Goal: Transaction & Acquisition: Purchase product/service

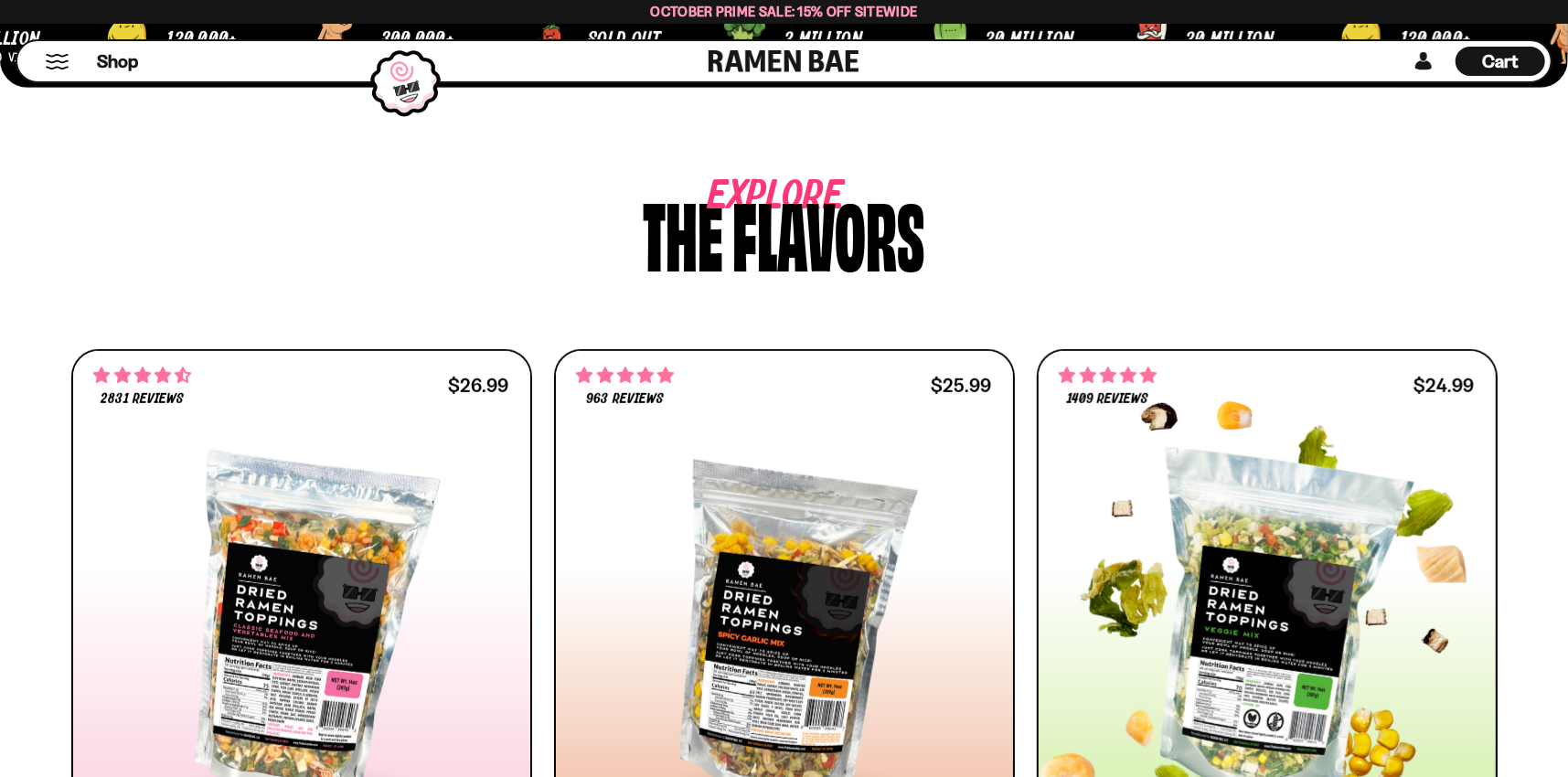
scroll to position [1005, 0]
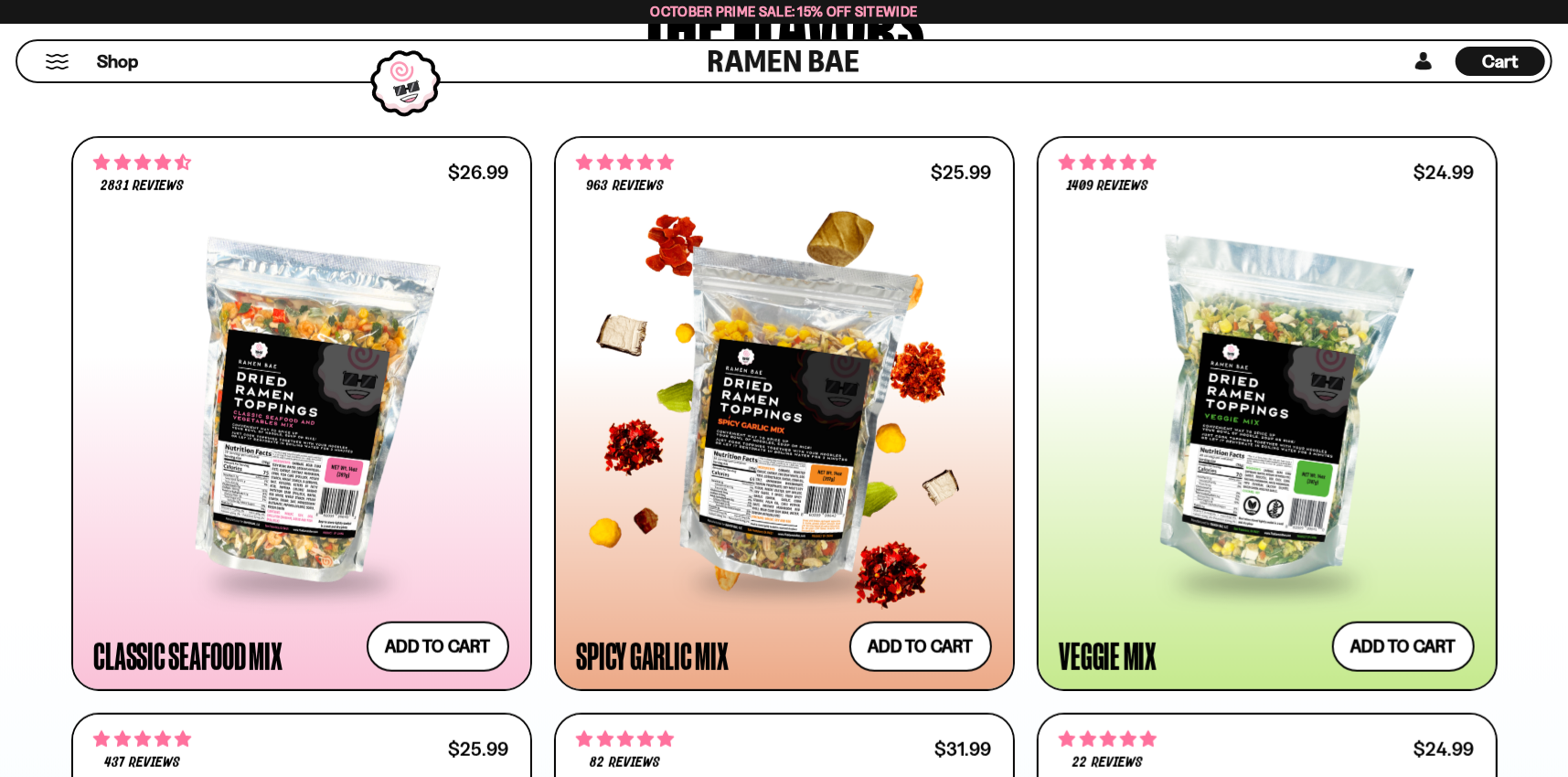
click at [767, 490] on div at bounding box center [784, 413] width 415 height 332
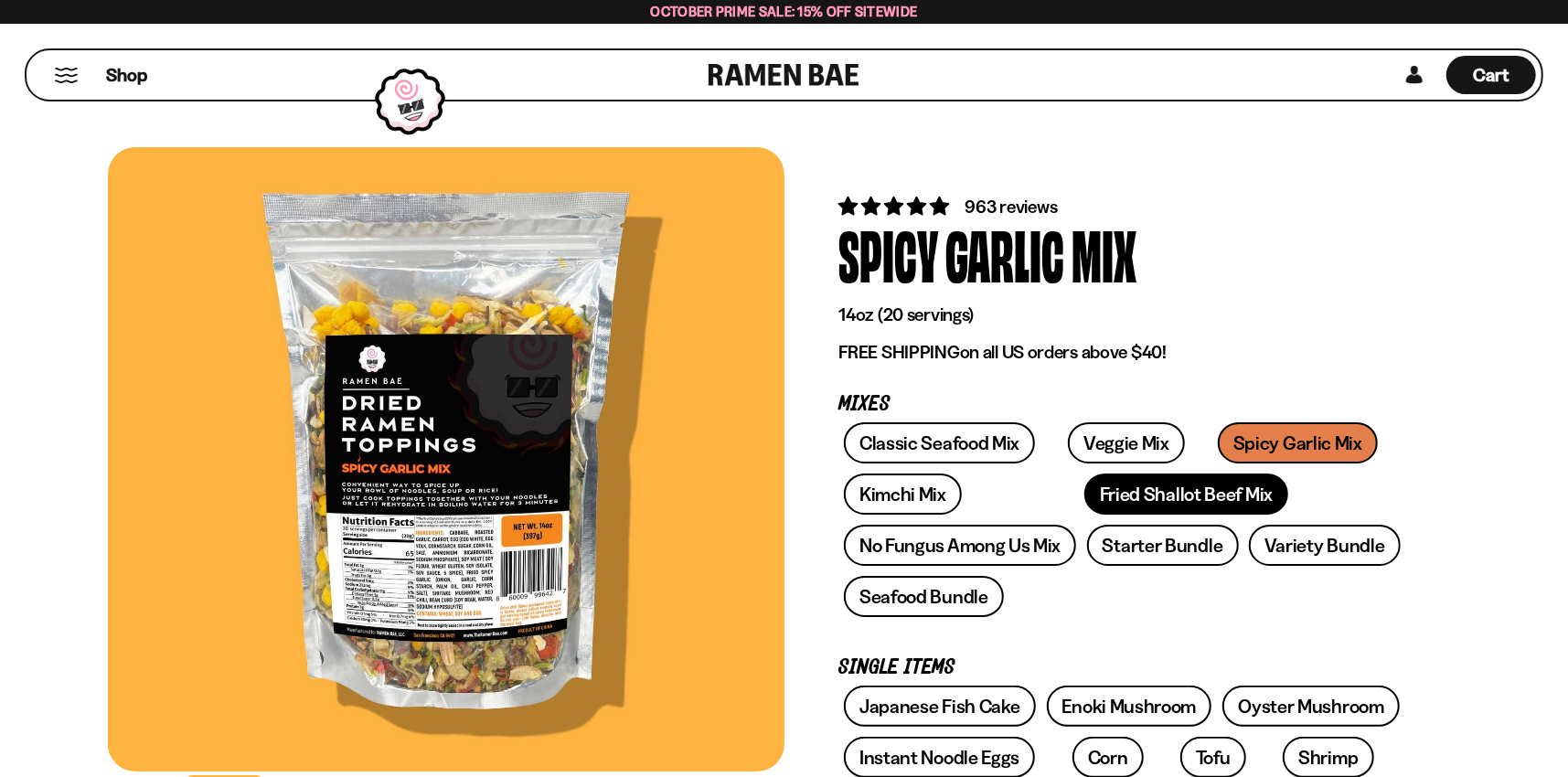
click at [1101, 491] on link "Fried Shallot Beef Mix" at bounding box center [1185, 493] width 204 height 41
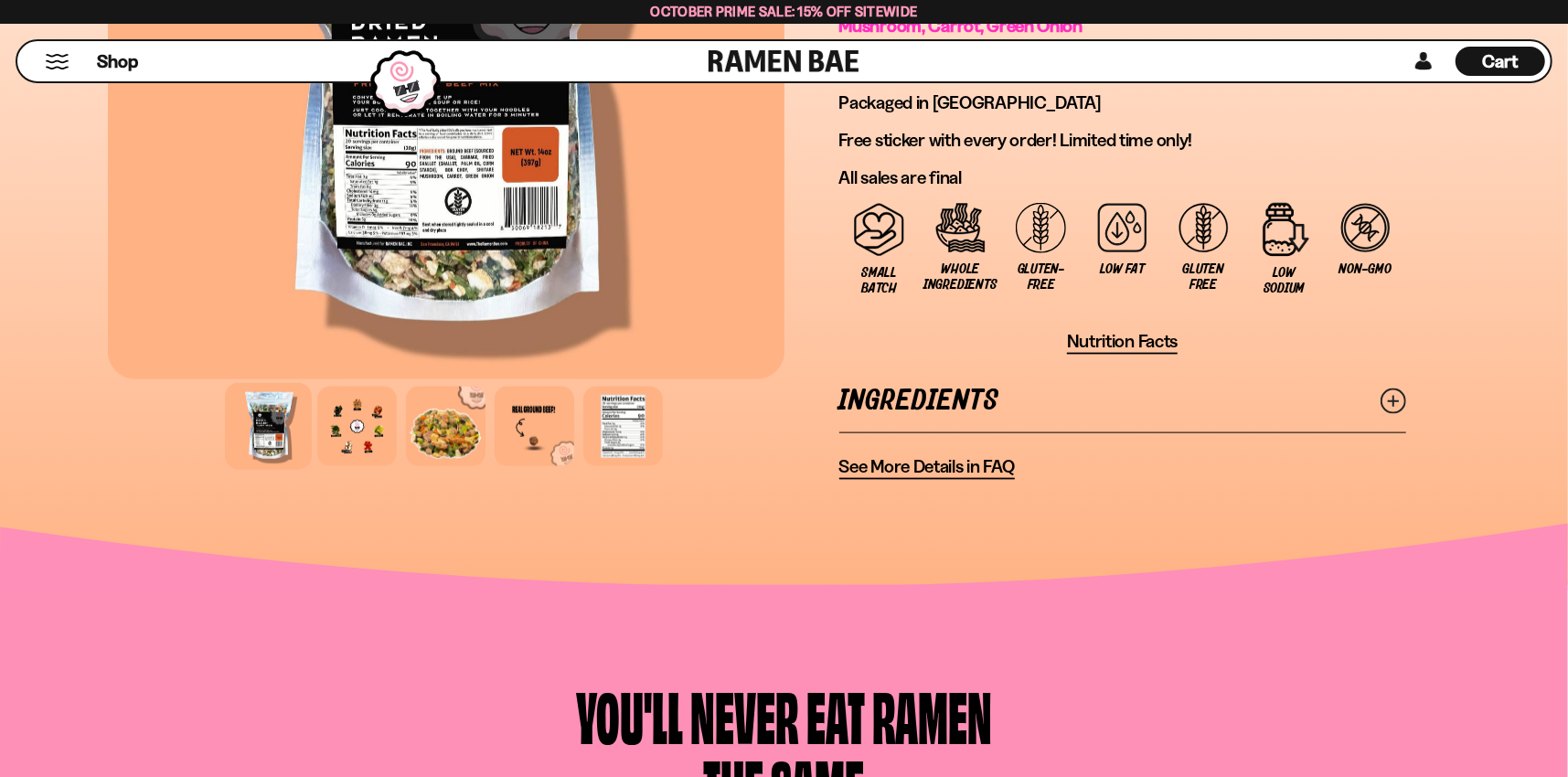
scroll to position [1371, 0]
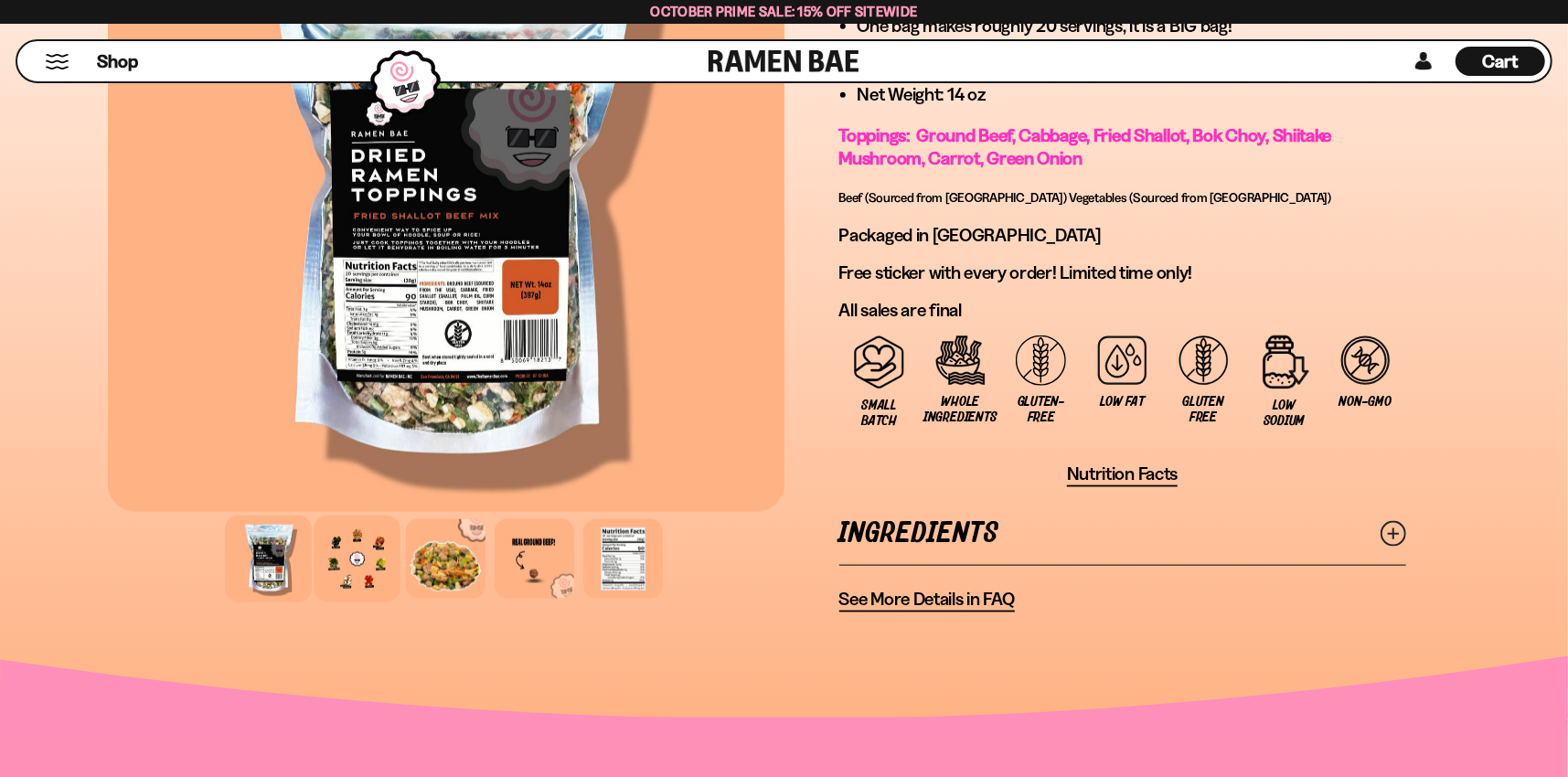
click at [341, 564] on div at bounding box center [357, 558] width 87 height 87
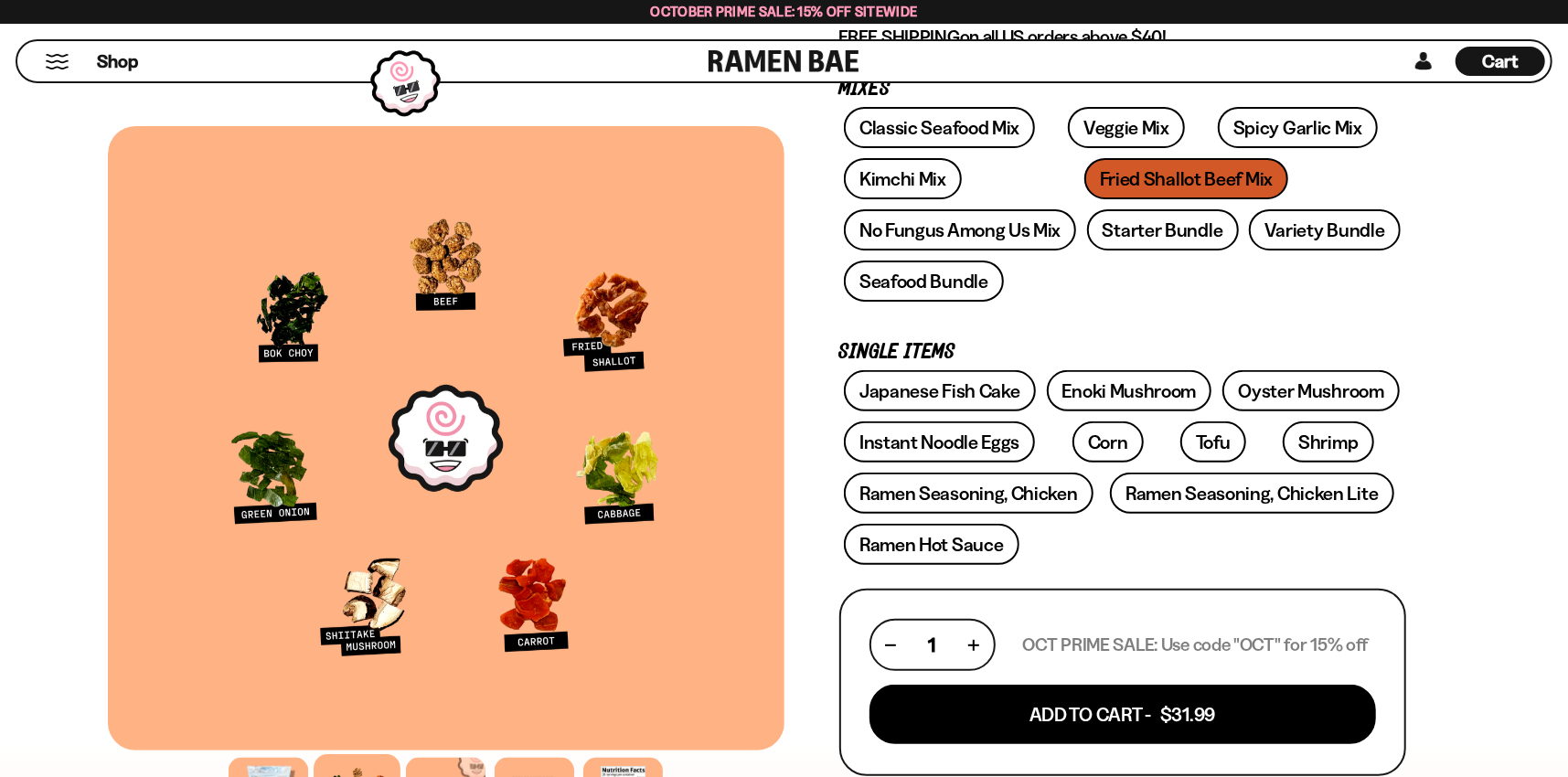
scroll to position [275, 0]
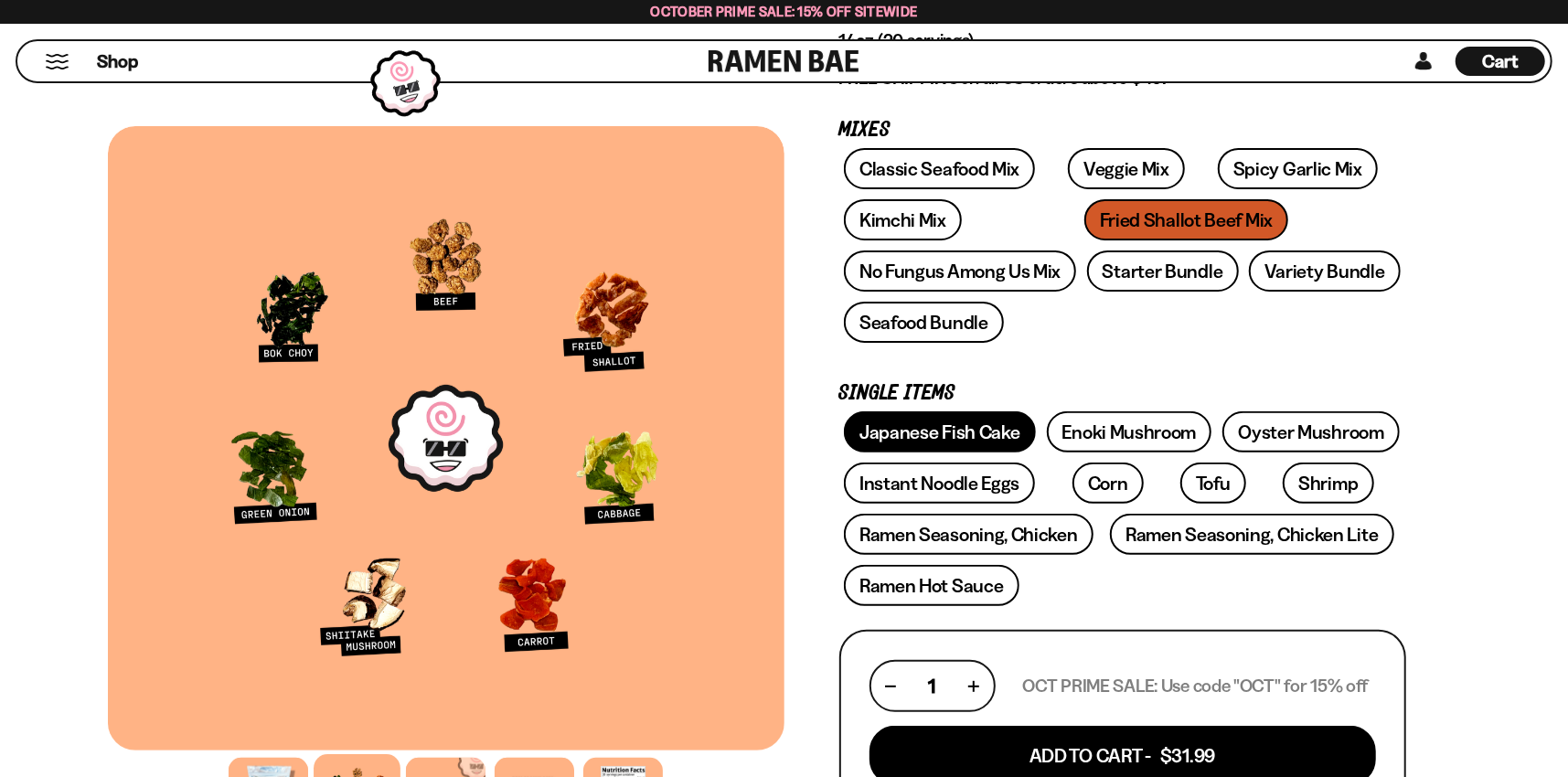
click at [951, 431] on link "Japanese Fish Cake" at bounding box center [940, 431] width 192 height 41
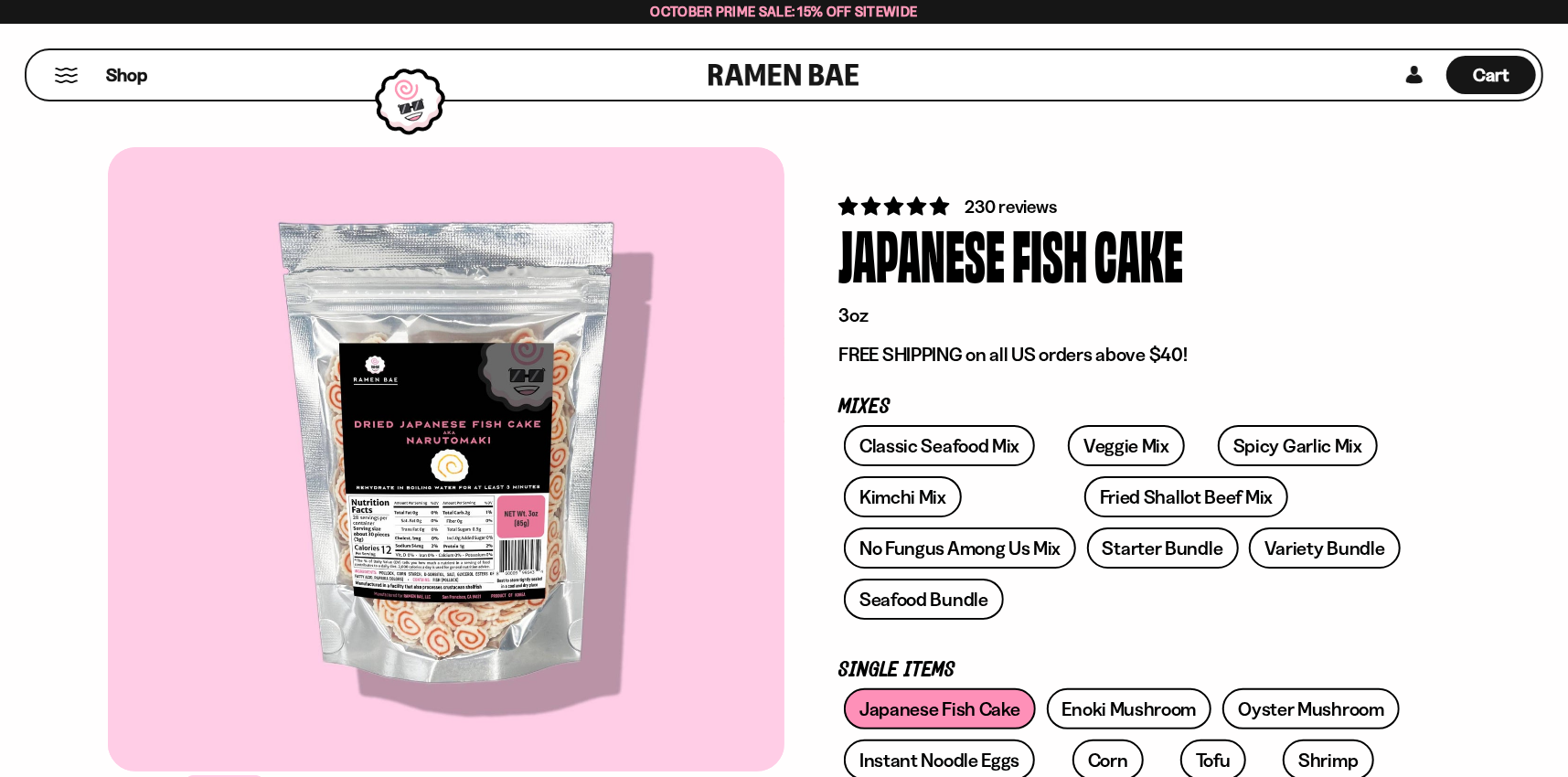
click at [58, 72] on button "Mobile Menu Trigger" at bounding box center [66, 75] width 25 height 16
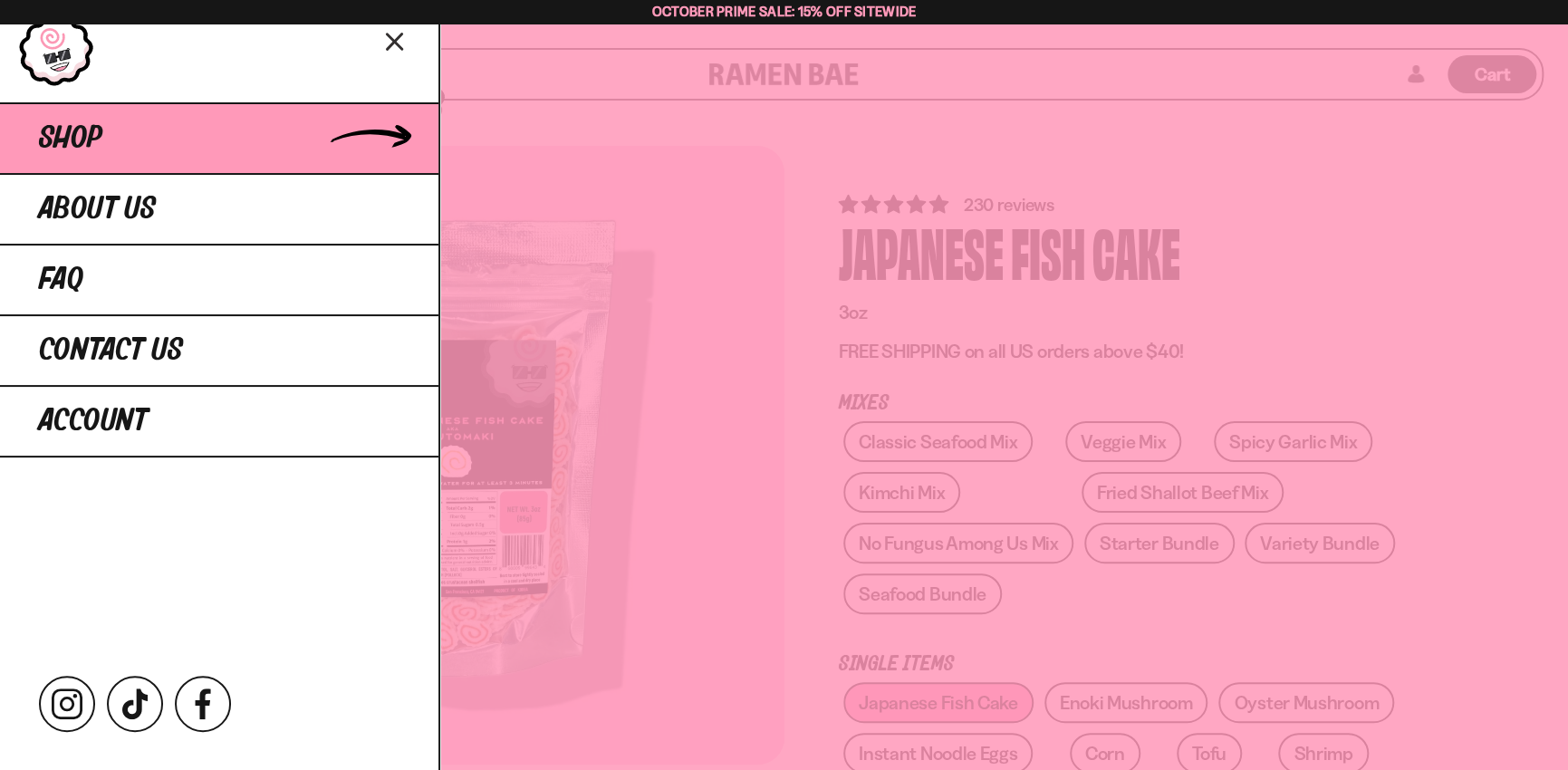
click at [87, 141] on span "Shop" at bounding box center [71, 139] width 63 height 33
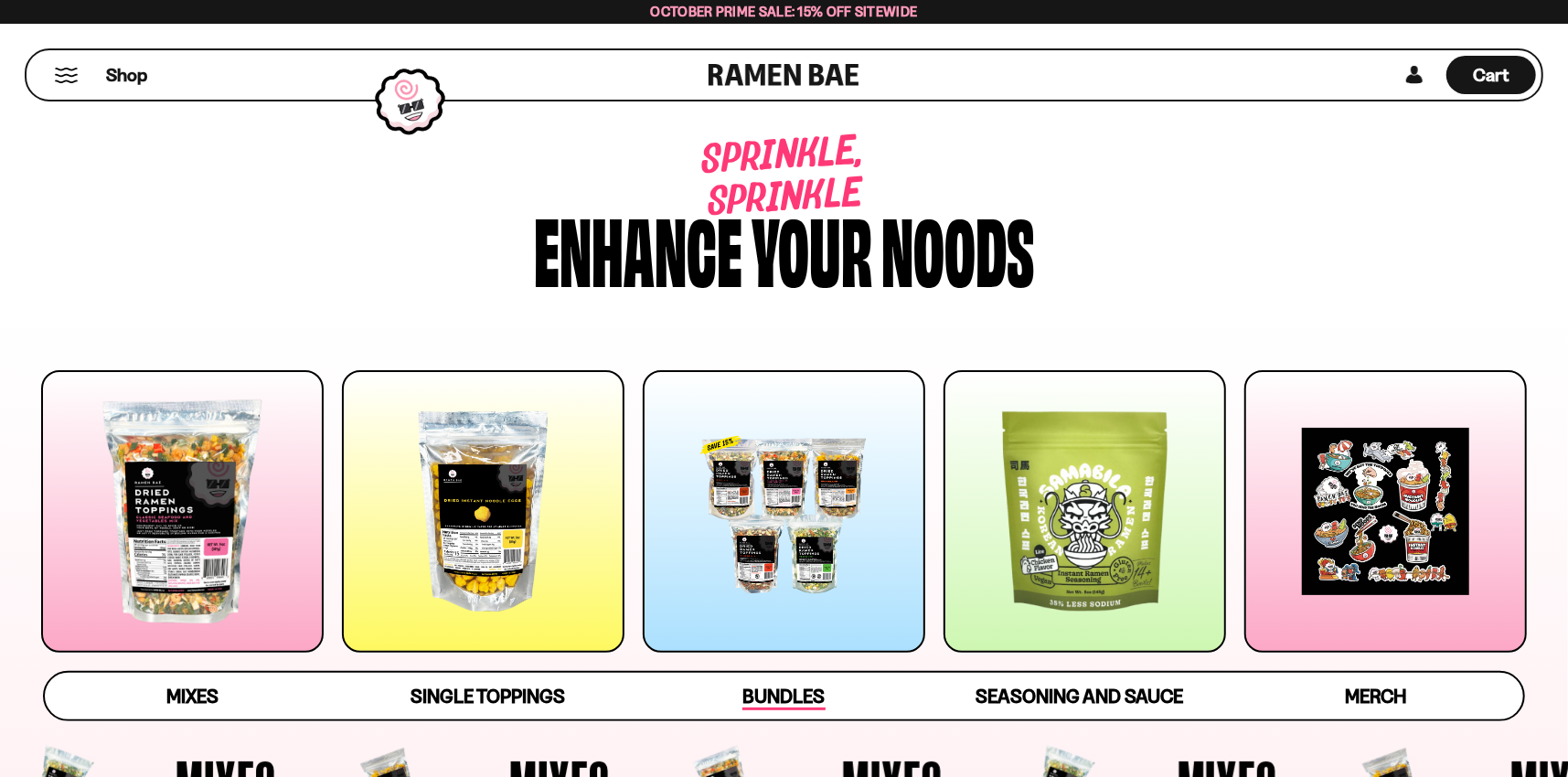
click at [777, 696] on span "Bundles" at bounding box center [784, 697] width 82 height 26
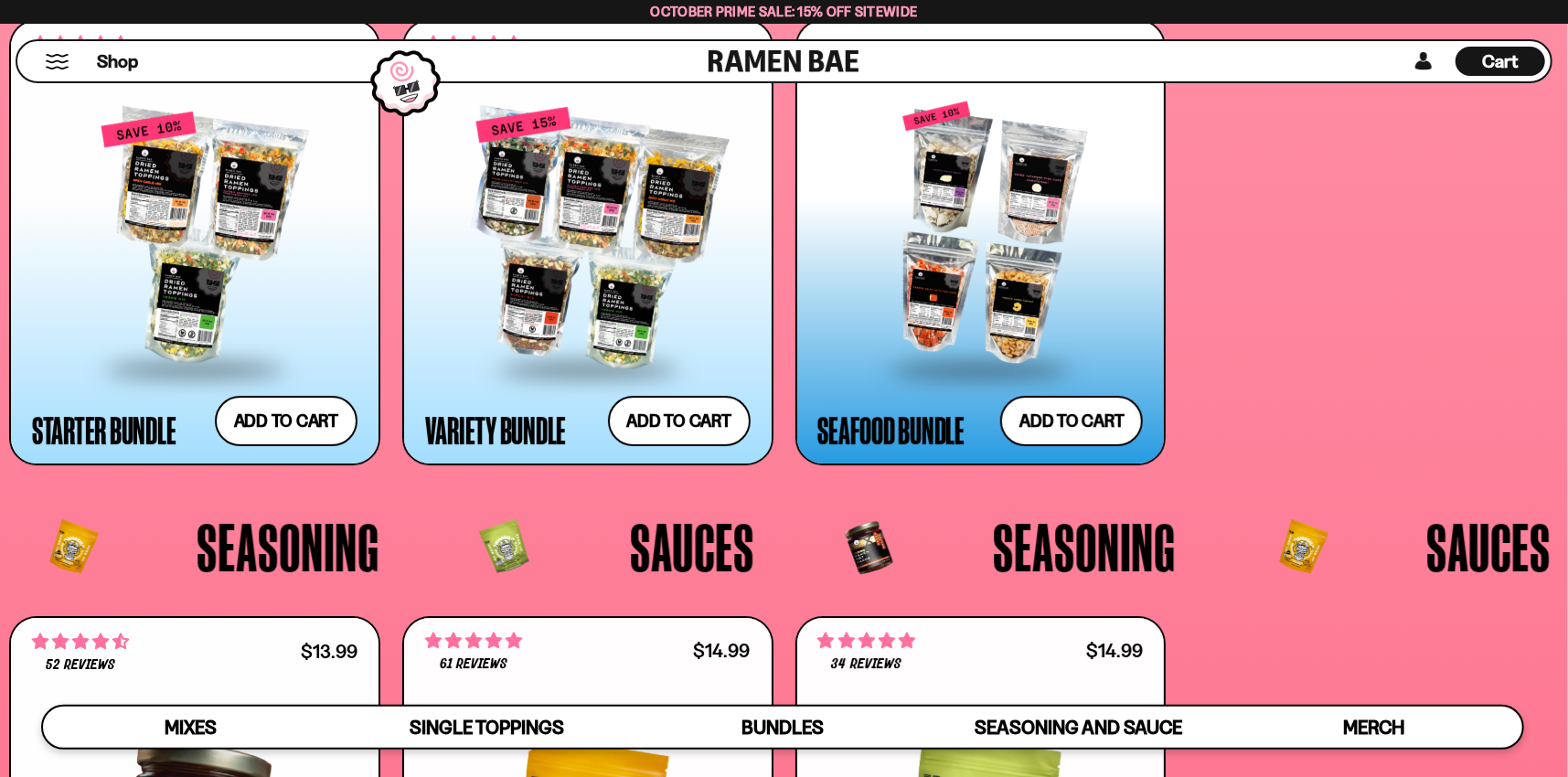
scroll to position [4279, 0]
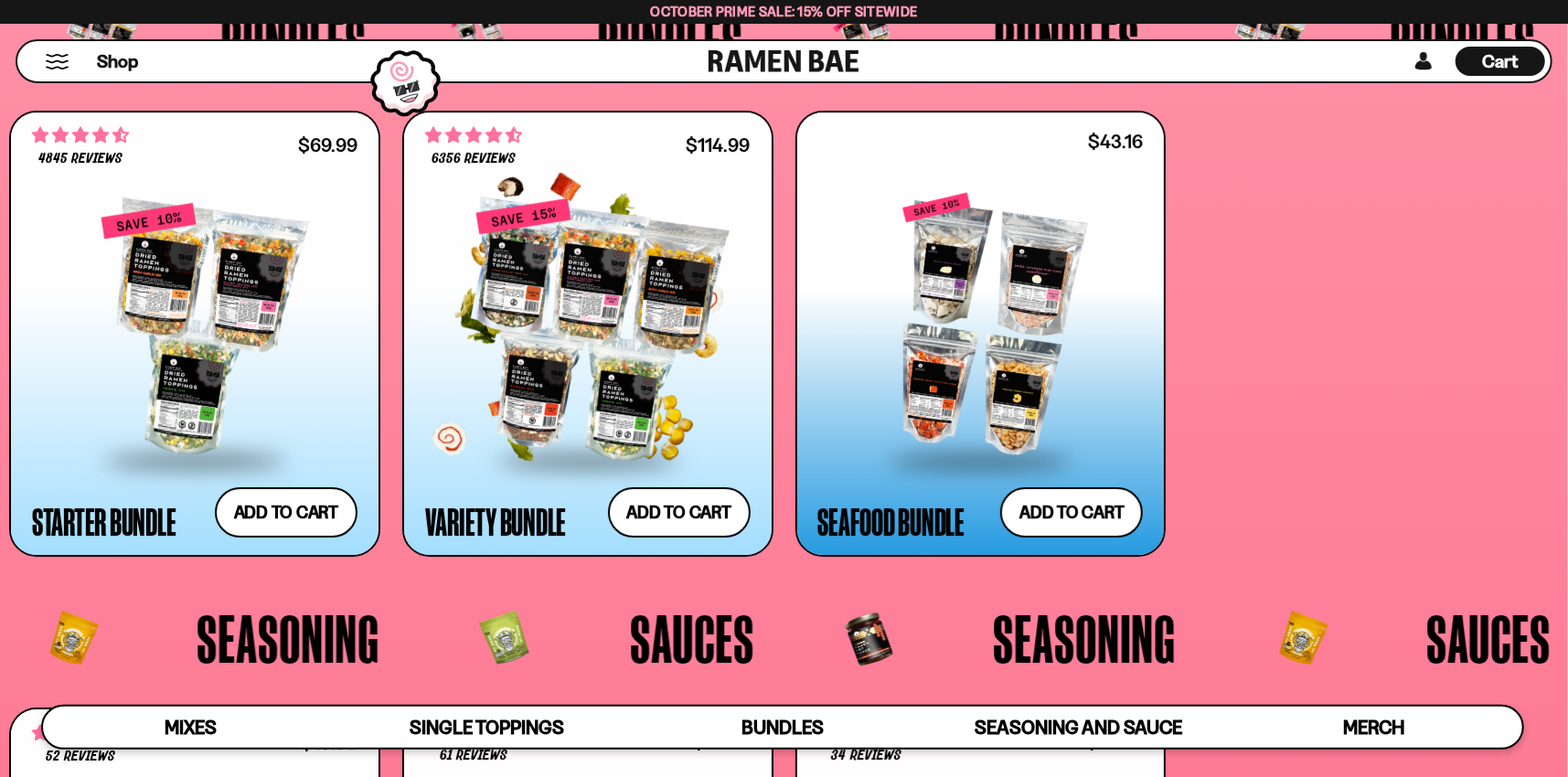
click at [571, 393] on div at bounding box center [587, 330] width 325 height 256
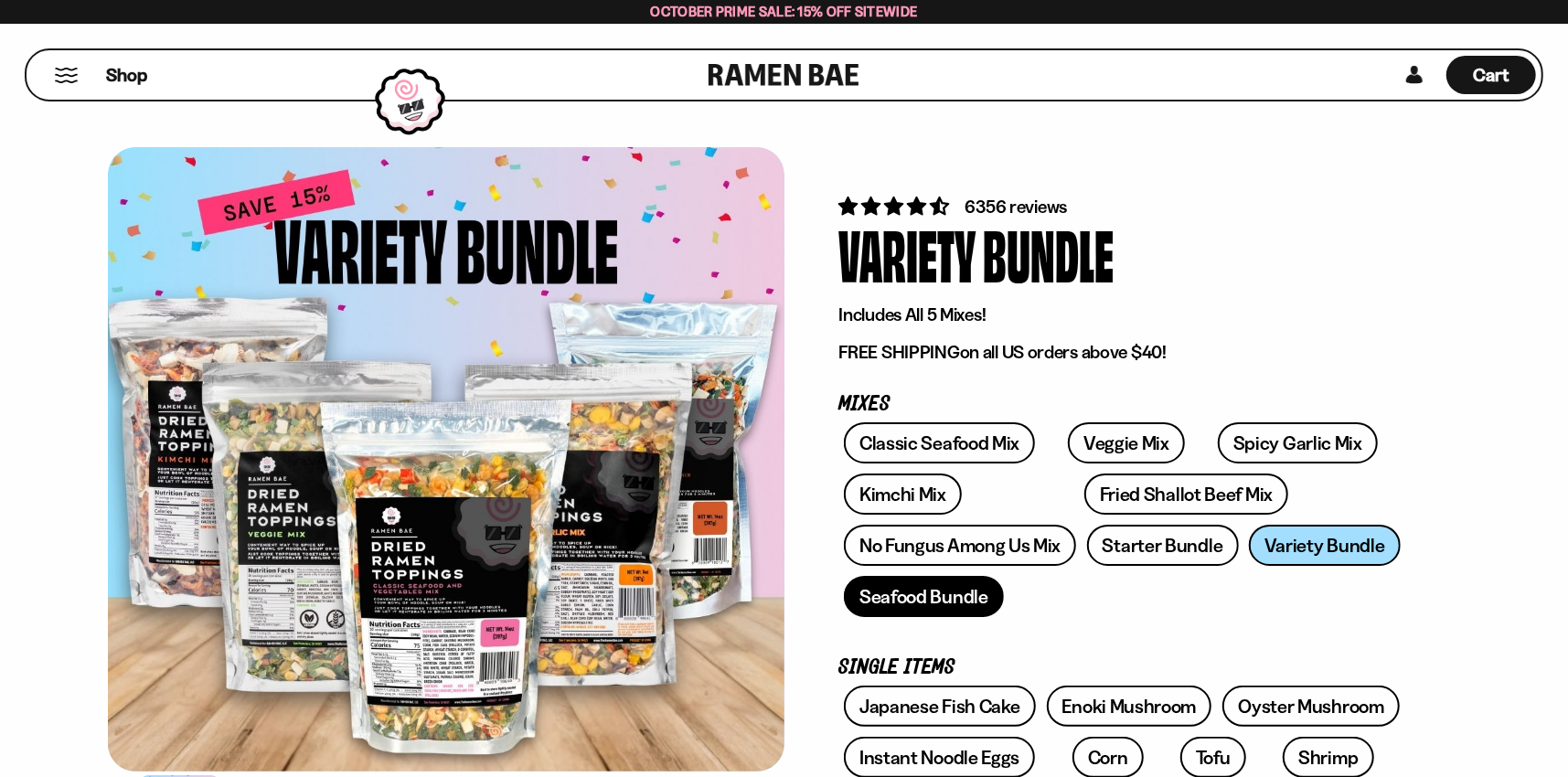
click at [938, 593] on link "Seafood Bundle" at bounding box center [924, 596] width 160 height 41
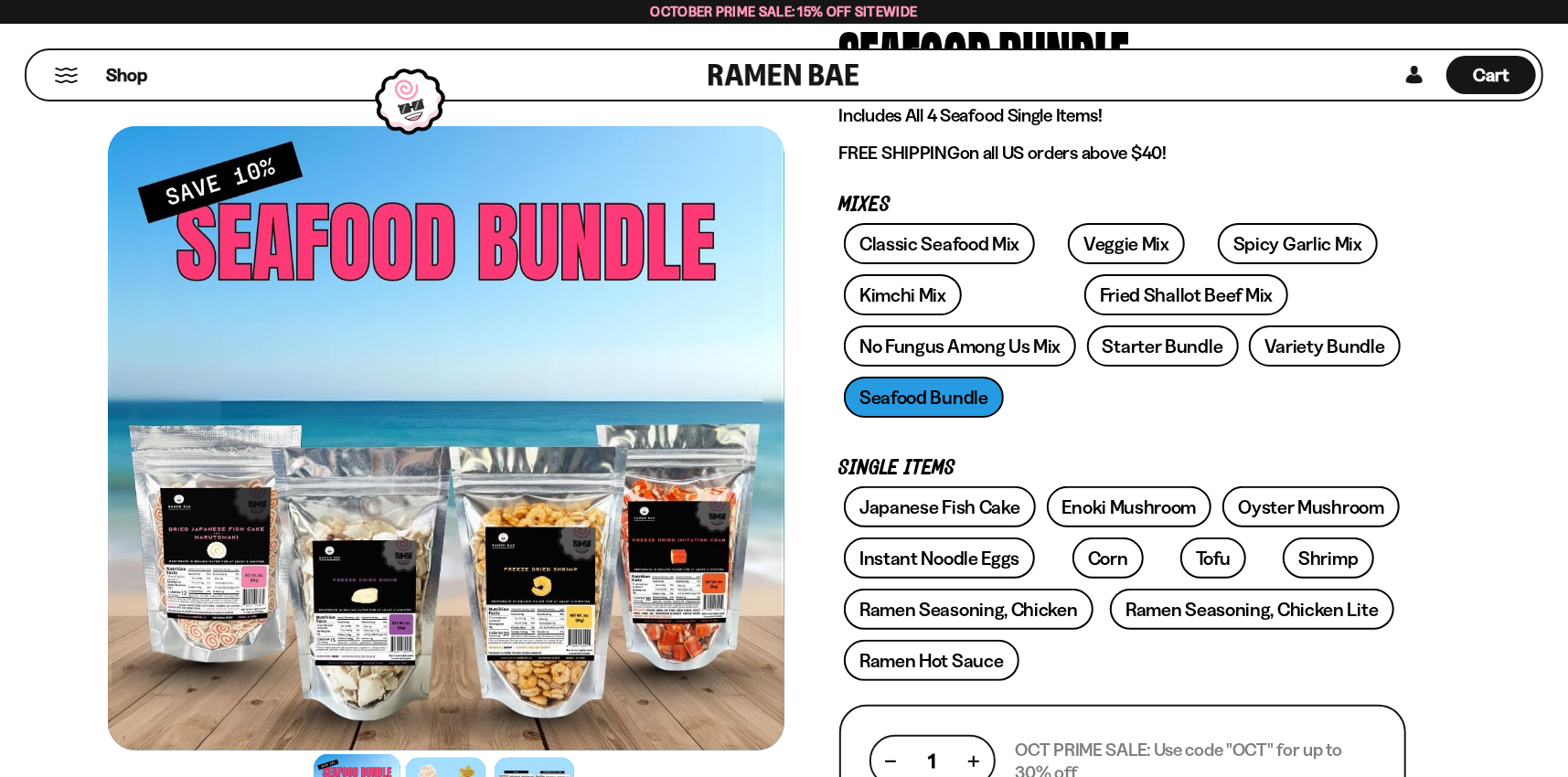
scroll to position [183, 0]
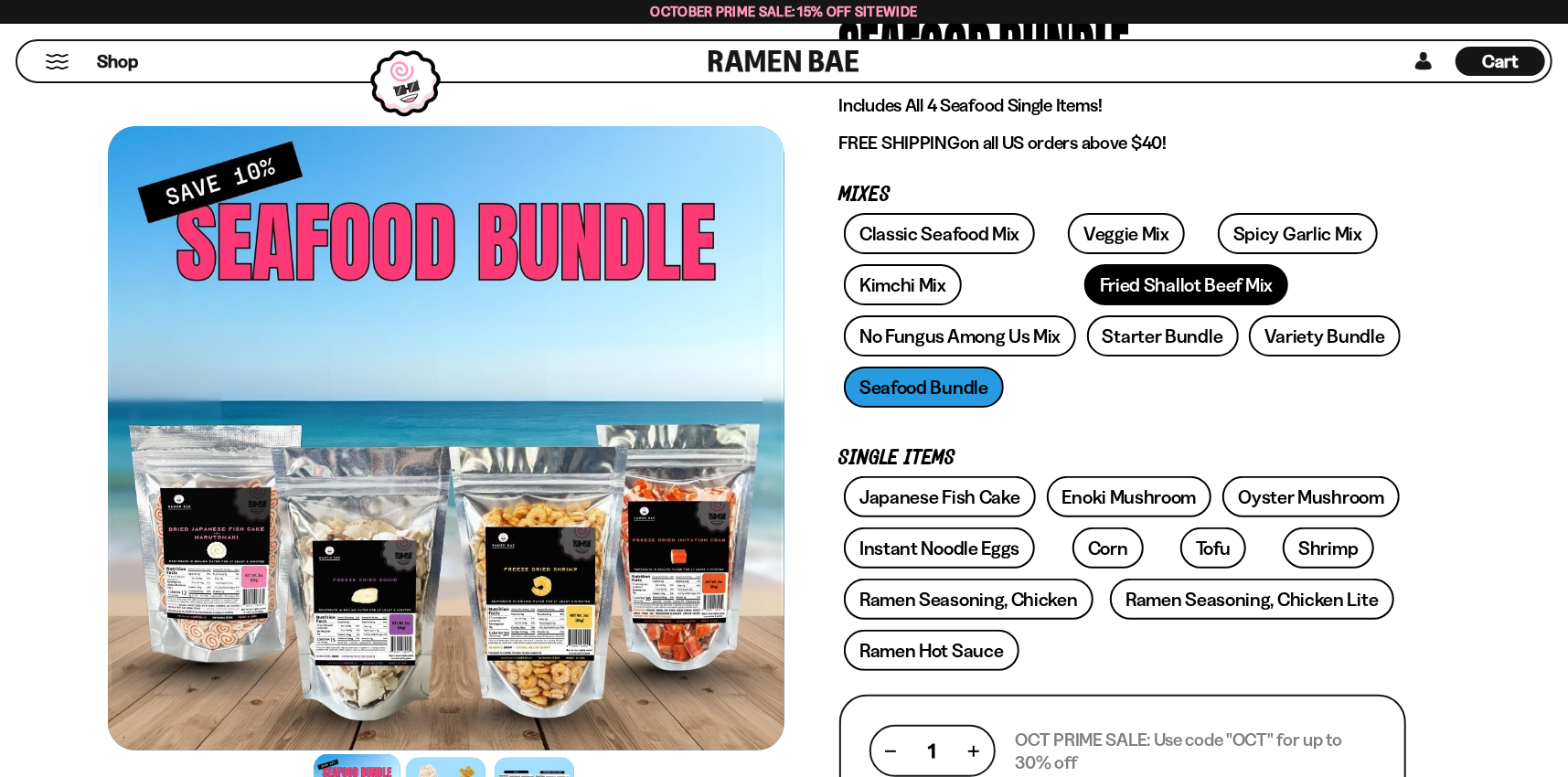
click at [1084, 286] on link "Fried Shallot Beef Mix" at bounding box center [1185, 285] width 204 height 41
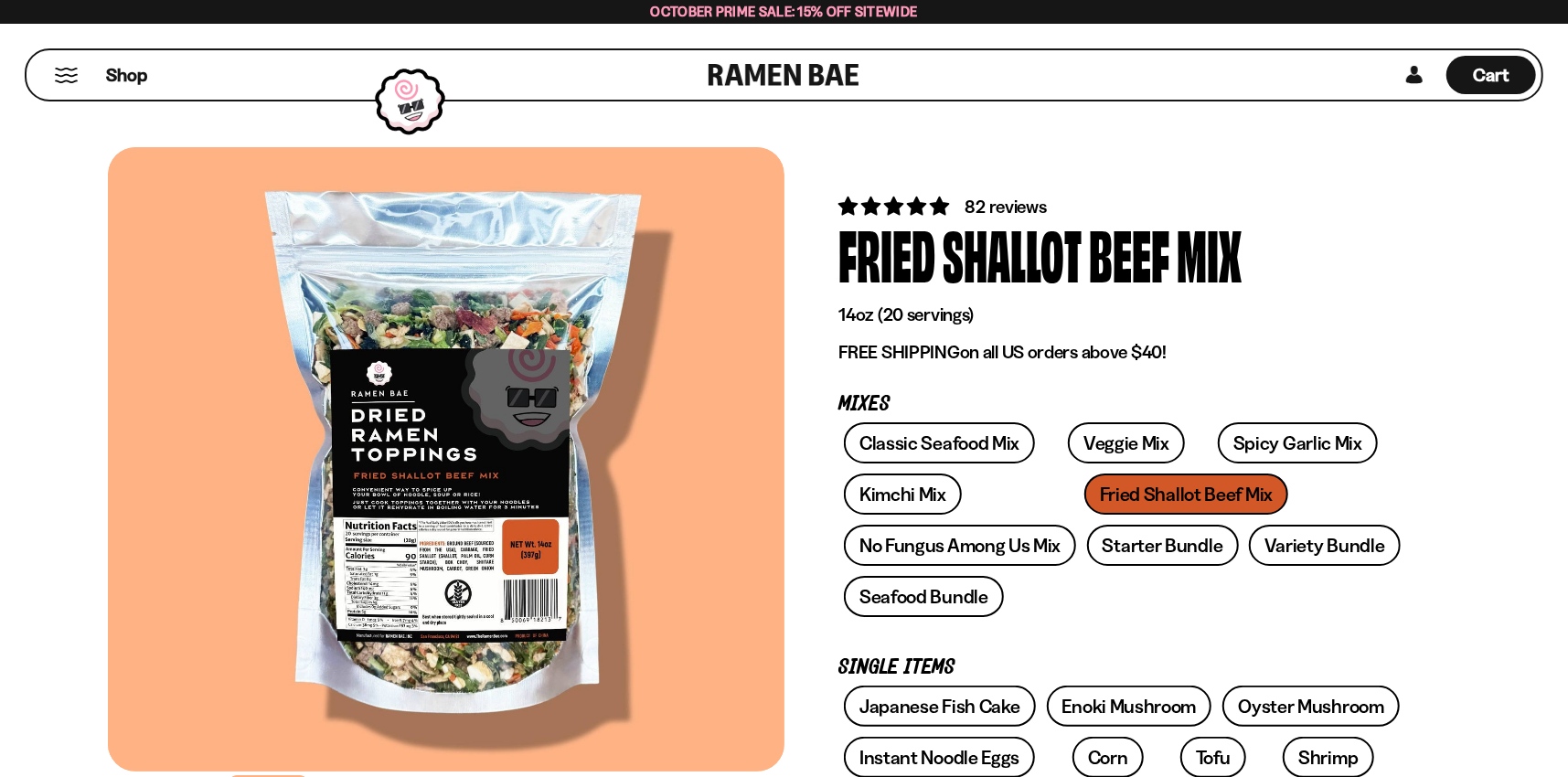
scroll to position [92, 0]
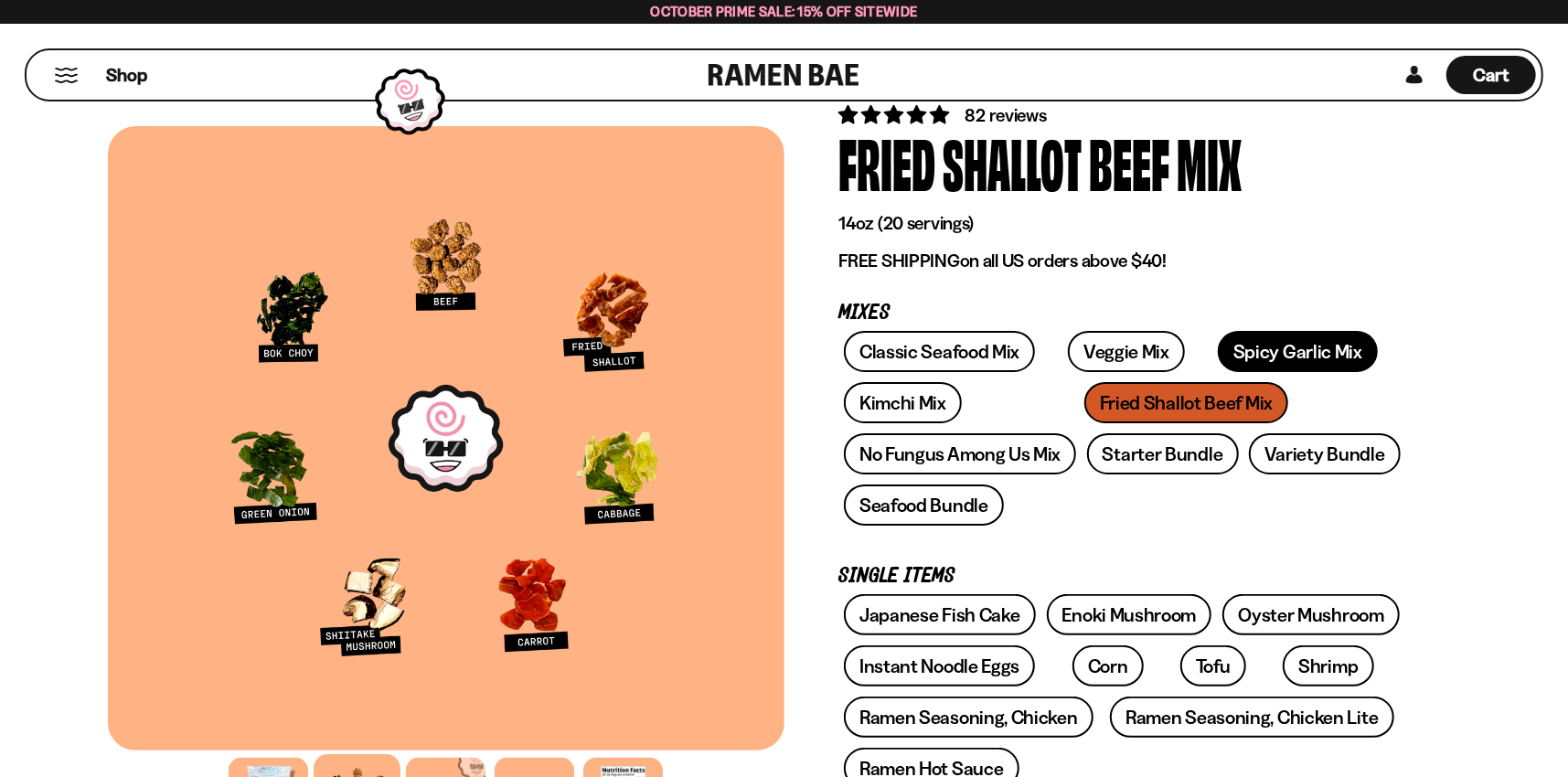
click at [1277, 346] on link "Spicy Garlic Mix" at bounding box center [1297, 351] width 160 height 41
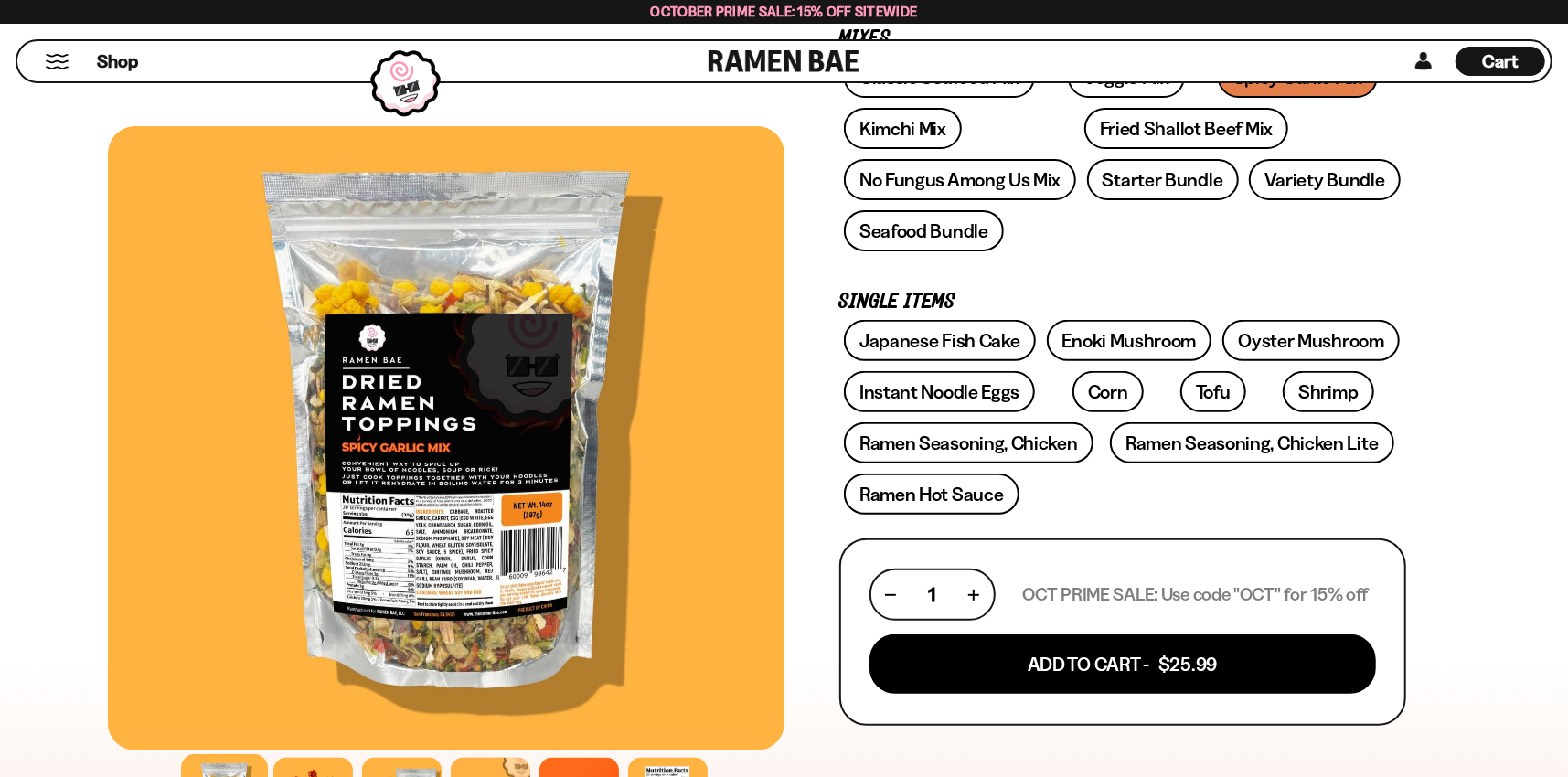
scroll to position [365, 0]
click at [929, 349] on link "Japanese Fish Cake" at bounding box center [940, 340] width 192 height 41
